Goal: Understand process/instructions: Learn about a topic

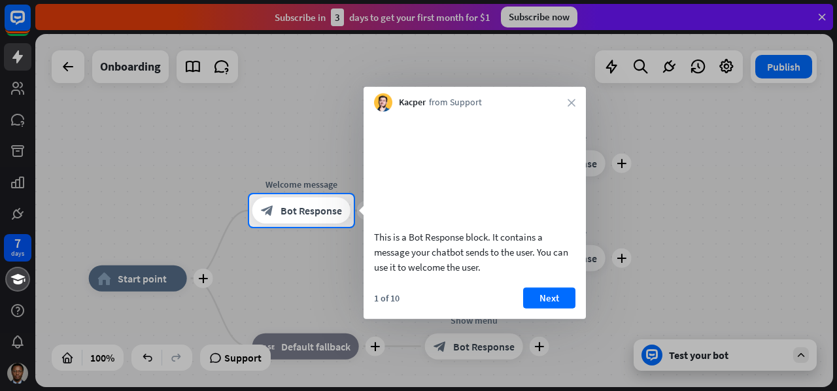
click at [577, 104] on div "Kacper from Support close" at bounding box center [474, 99] width 222 height 25
click at [573, 101] on icon "close" at bounding box center [571, 103] width 8 height 8
click at [573, 101] on div at bounding box center [418, 97] width 837 height 194
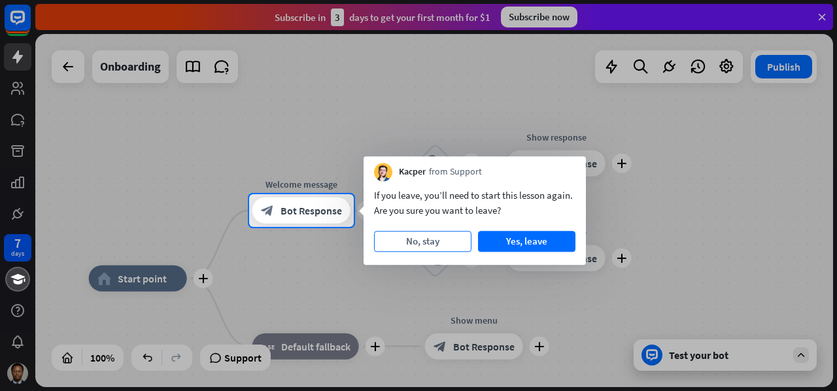
click at [443, 239] on button "No, stay" at bounding box center [422, 241] width 97 height 21
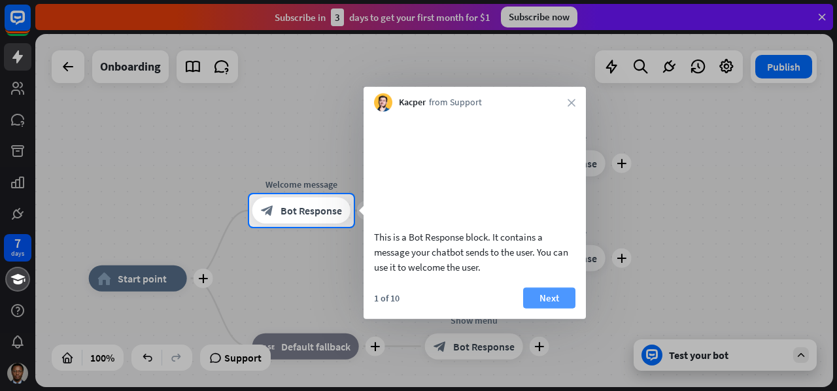
click at [553, 308] on button "Next" at bounding box center [549, 297] width 52 height 21
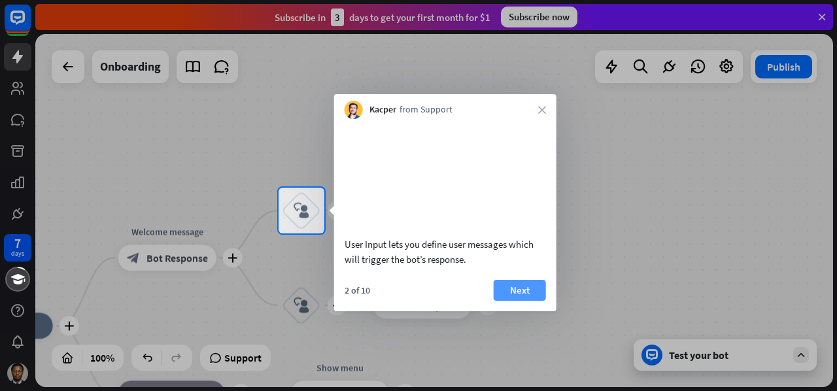
click at [533, 301] on button "Next" at bounding box center [520, 290] width 52 height 21
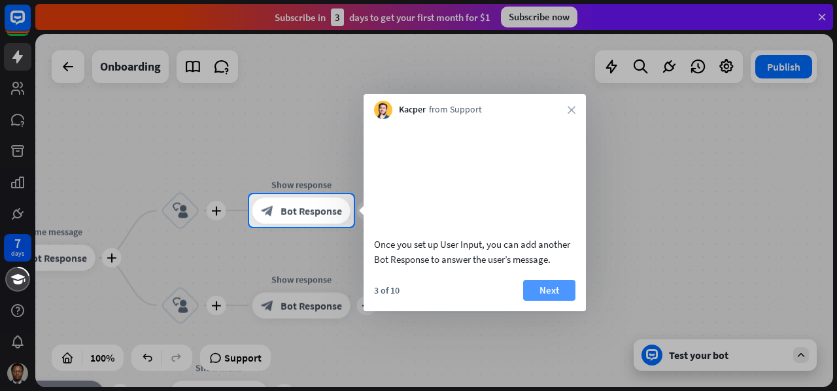
click at [550, 301] on button "Next" at bounding box center [549, 290] width 52 height 21
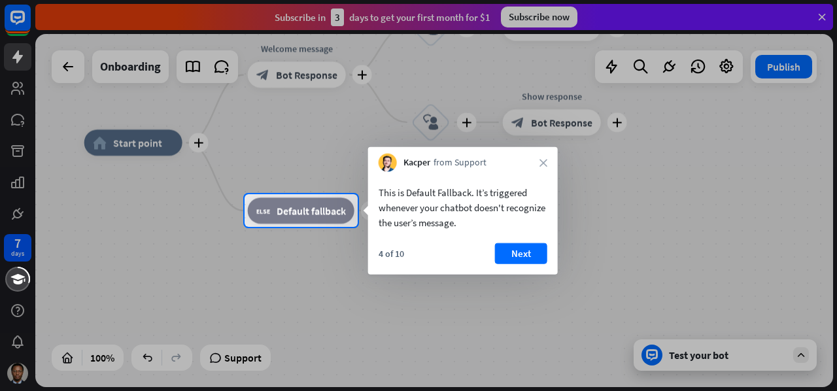
click at [520, 252] on button "Next" at bounding box center [521, 253] width 52 height 21
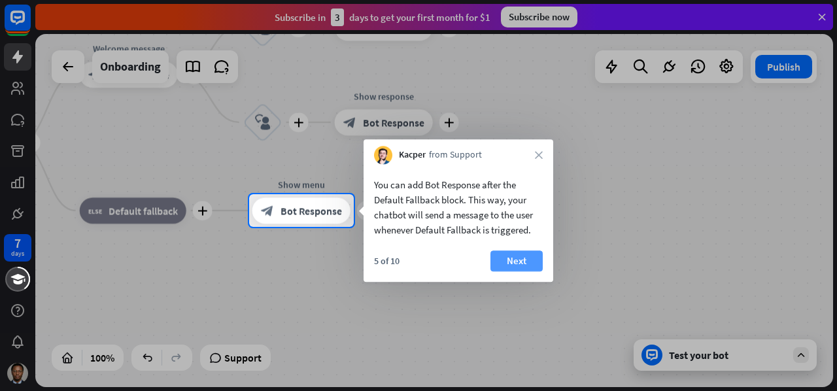
click at [539, 270] on button "Next" at bounding box center [516, 260] width 52 height 21
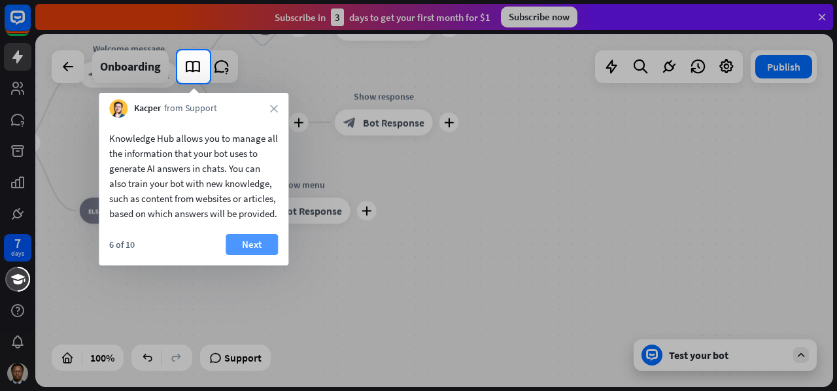
click at [263, 255] on button "Next" at bounding box center [252, 244] width 52 height 21
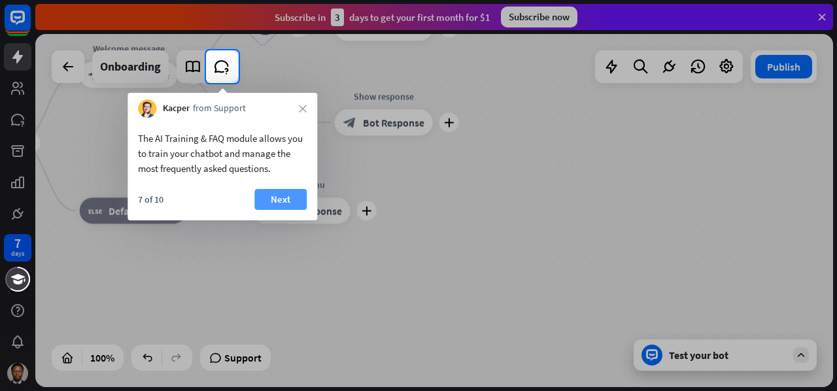
click at [282, 201] on button "Next" at bounding box center [280, 199] width 52 height 21
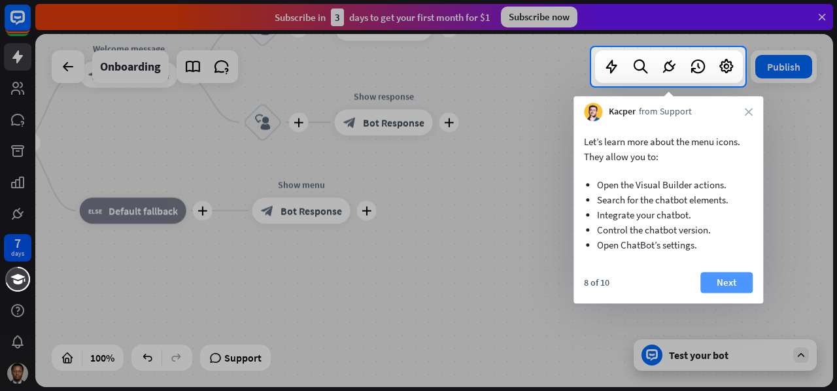
click at [728, 275] on button "Next" at bounding box center [726, 282] width 52 height 21
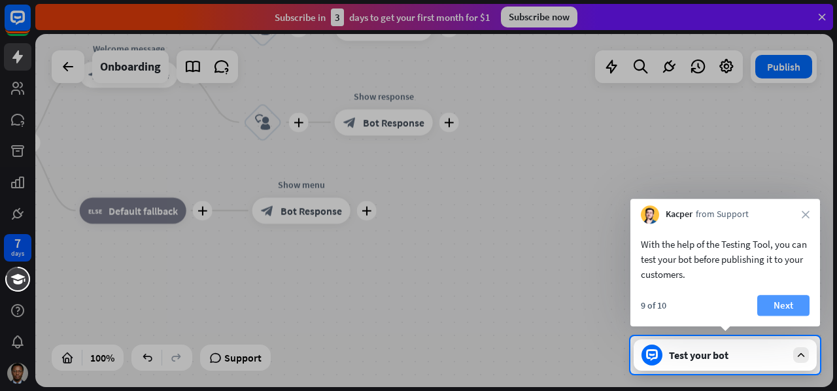
click at [785, 304] on button "Next" at bounding box center [783, 305] width 52 height 21
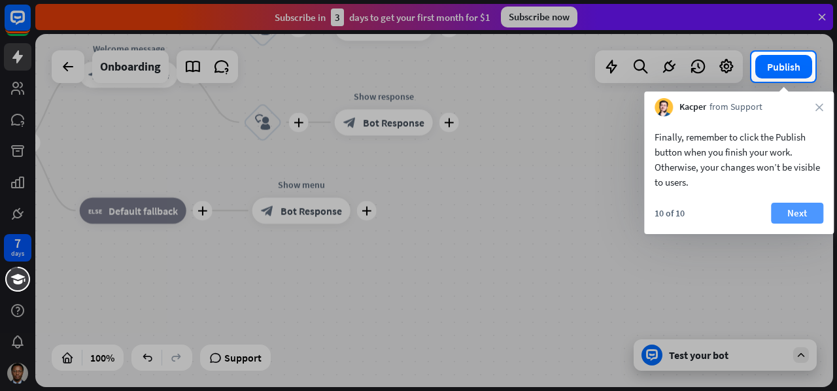
click at [803, 209] on button "Next" at bounding box center [797, 213] width 52 height 21
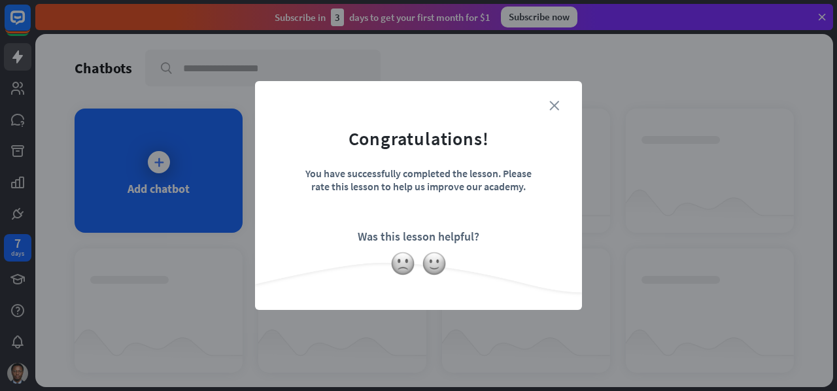
click at [556, 107] on icon "close" at bounding box center [554, 106] width 10 height 10
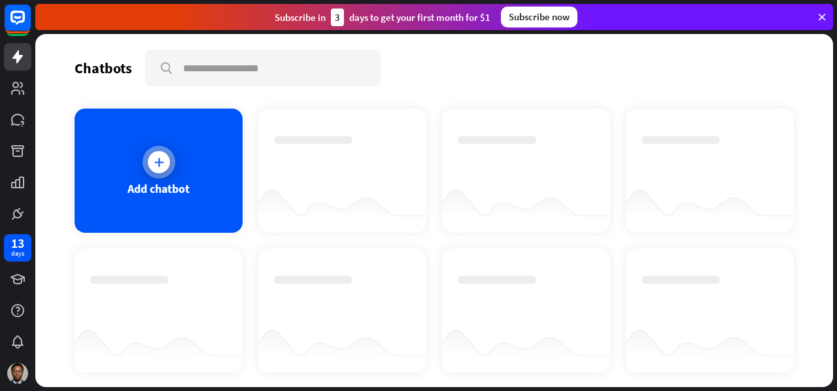
click at [179, 169] on div "Add chatbot" at bounding box center [159, 171] width 168 height 124
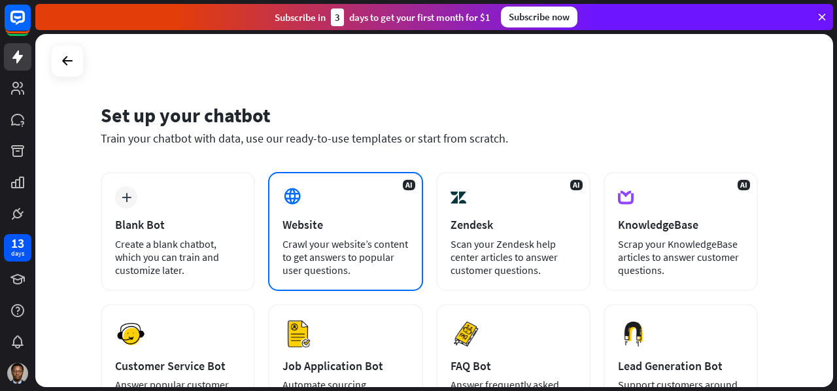
click at [379, 261] on div "Crawl your website’s content to get answers to popular user questions." at bounding box center [345, 256] width 126 height 39
